Goal: Navigation & Orientation: Find specific page/section

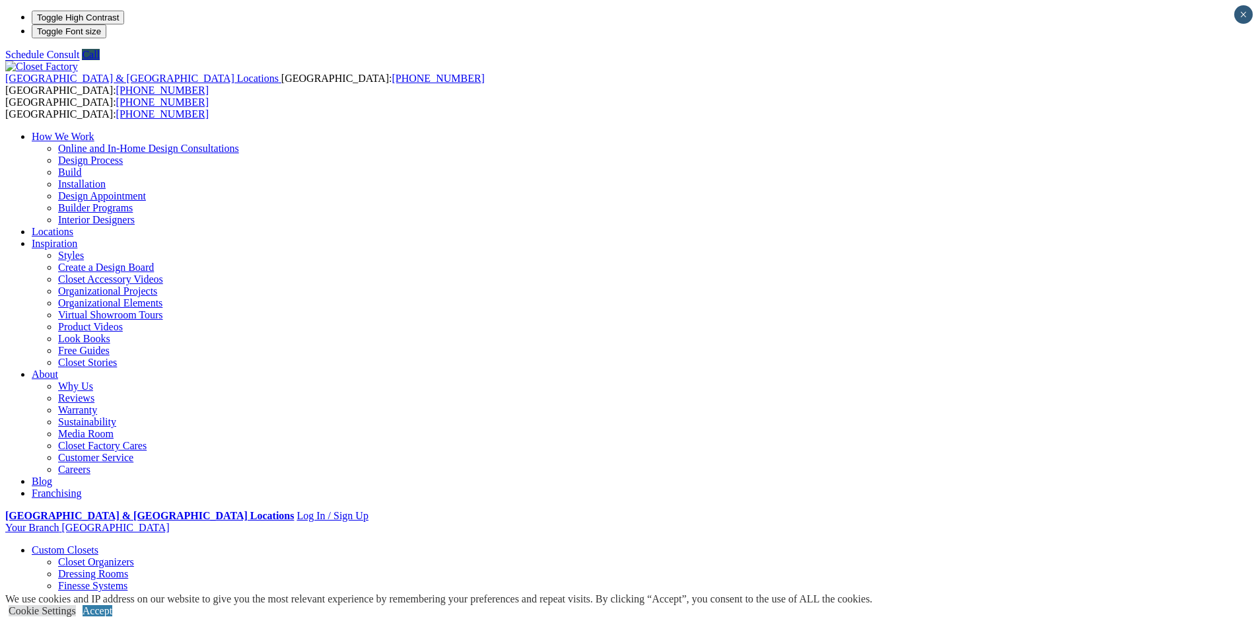
click at [93, 380] on link "Why Us" at bounding box center [75, 385] width 35 height 11
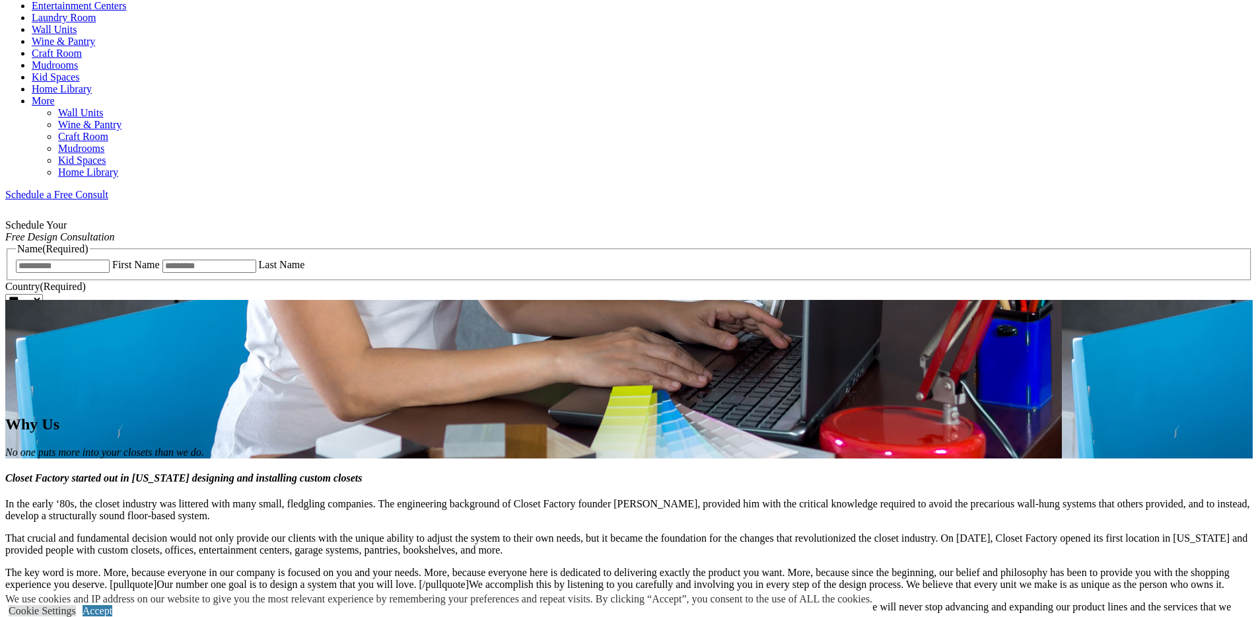
scroll to position [588, 0]
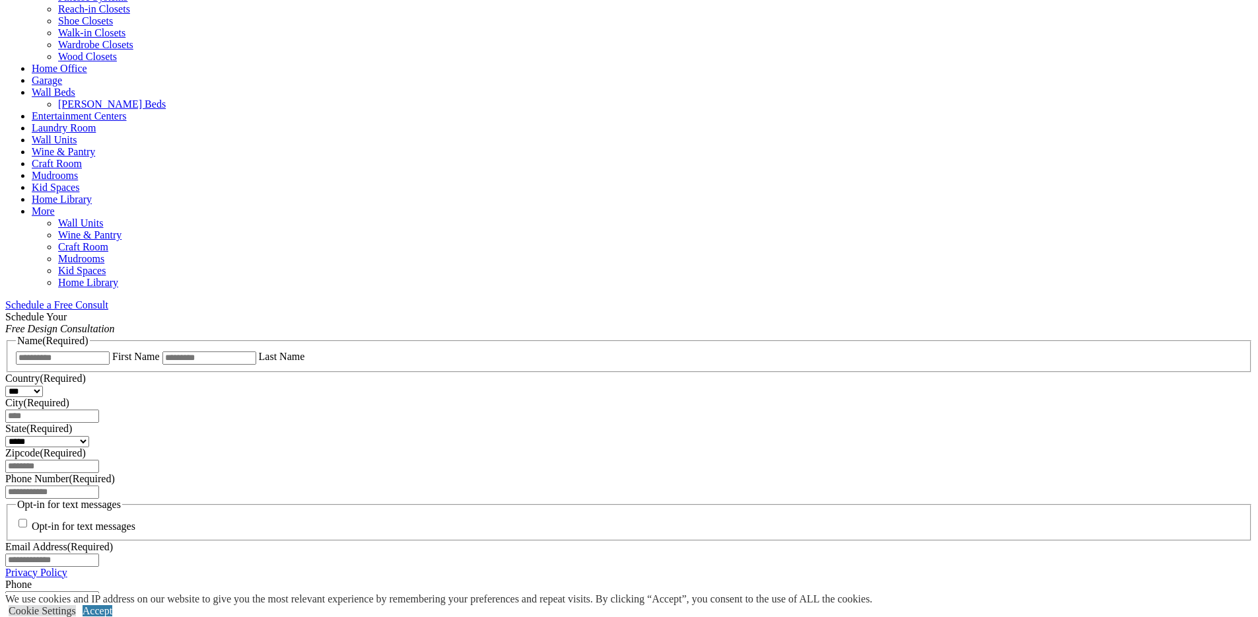
click at [108, 299] on span "Schedule a Free Consult (opens a dropdown menu)" at bounding box center [108, 304] width 0 height 11
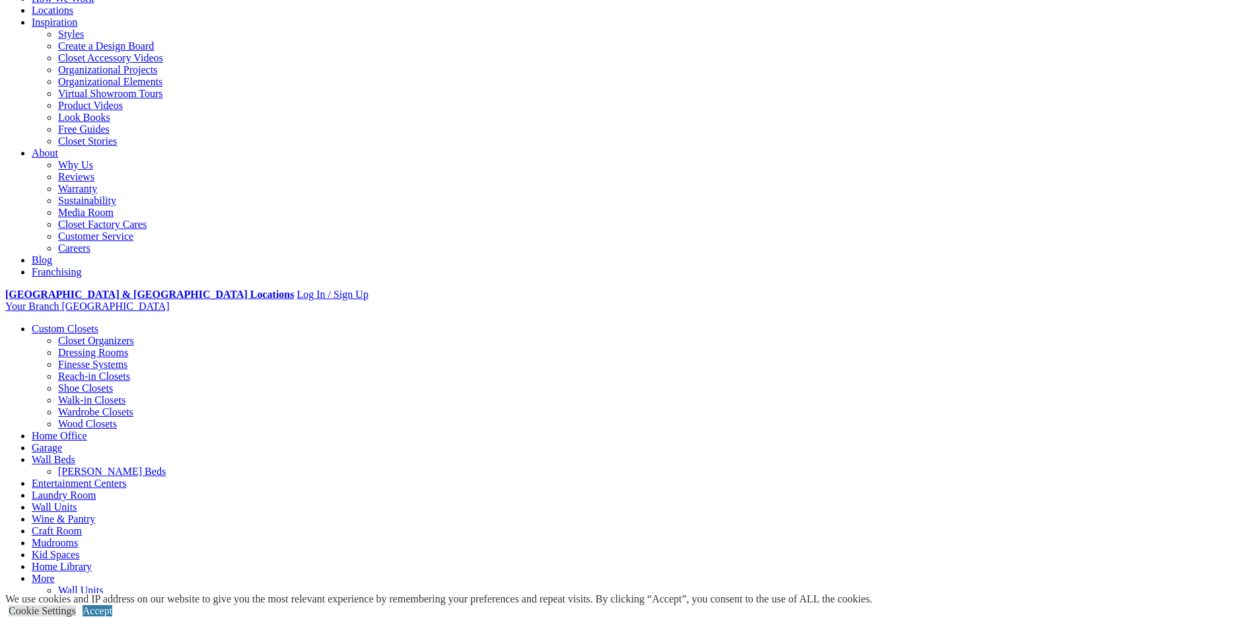
scroll to position [0, 0]
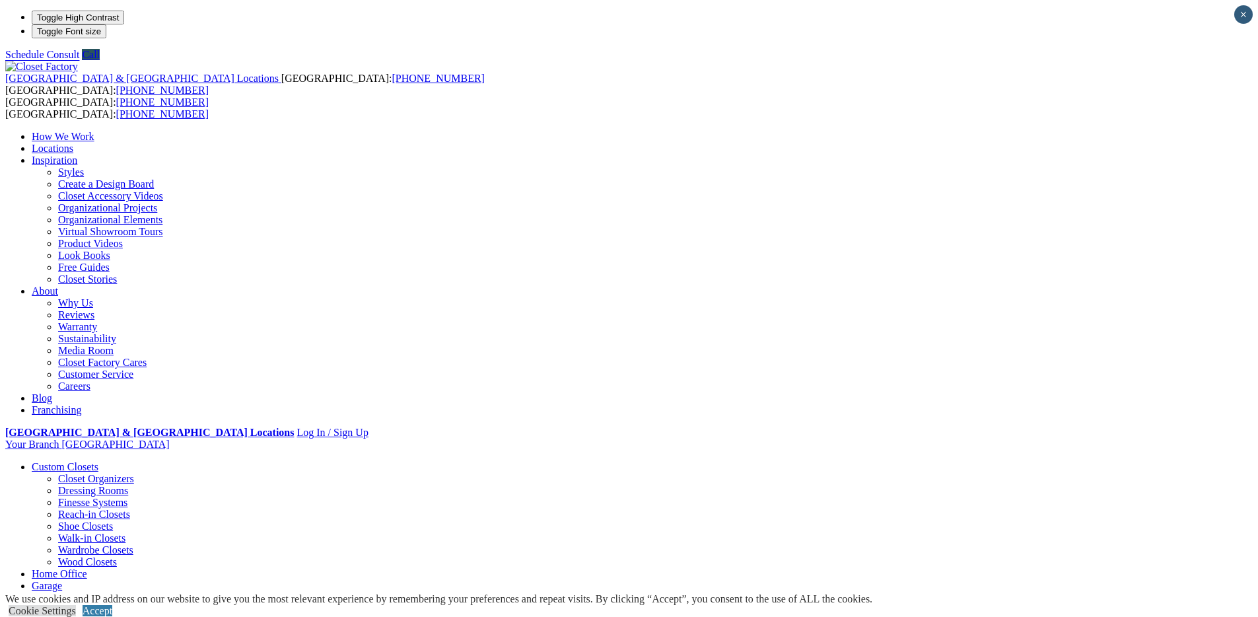
click at [78, 61] on img at bounding box center [41, 67] width 73 height 12
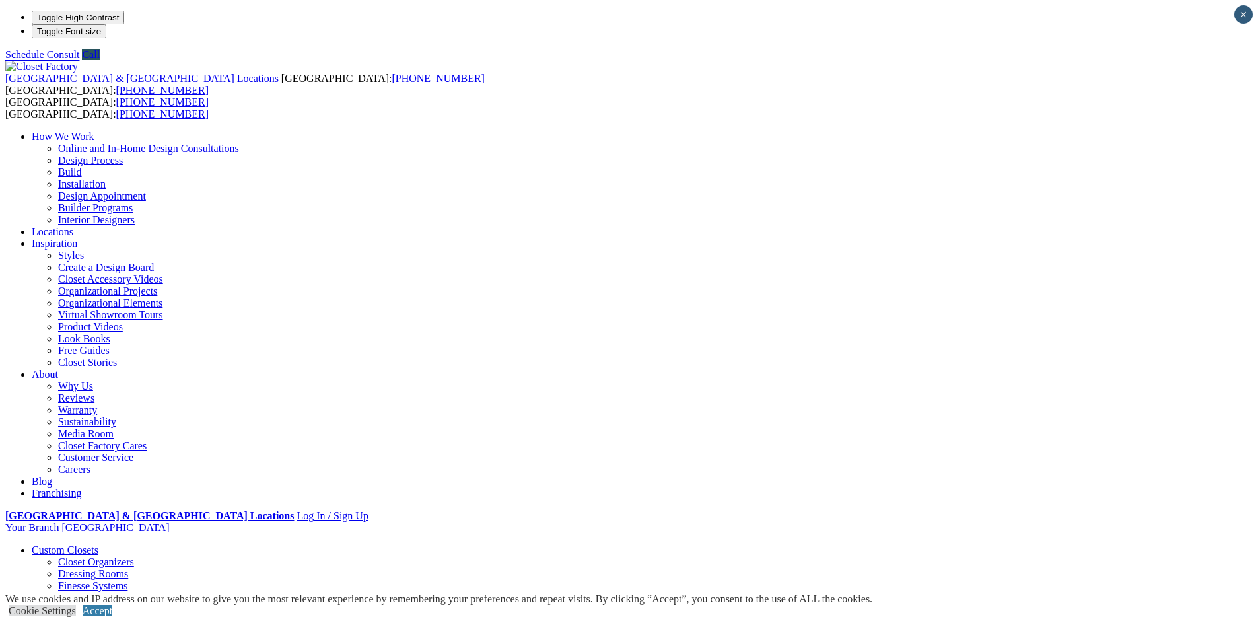
click at [98, 544] on link "Custom Closets" at bounding box center [65, 549] width 67 height 11
